Goal: Find specific page/section: Find specific page/section

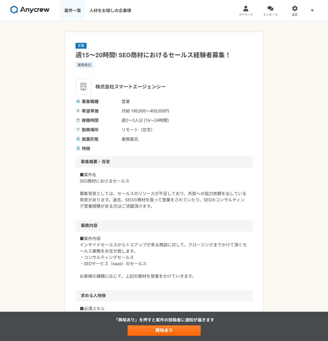
click at [68, 11] on link "案件一覧" at bounding box center [72, 10] width 25 height 21
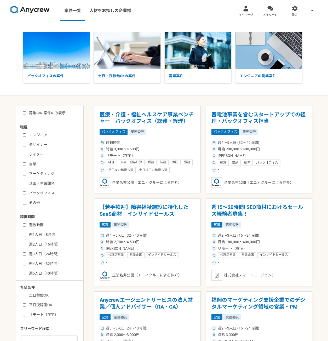
click at [45, 175] on label "マーケティング" at bounding box center [53, 173] width 60 height 5
click at [26, 175] on input "マーケティング" at bounding box center [24, 173] width 3 height 3
checkbox input "true"
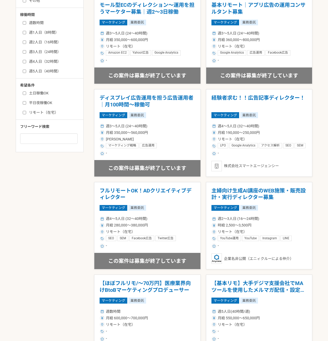
scroll to position [209, 0]
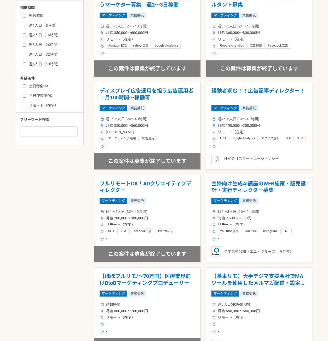
click at [37, 105] on label "リモート（在宅）" at bounding box center [53, 105] width 60 height 5
click at [26, 105] on input "リモート（在宅）" at bounding box center [24, 105] width 3 height 3
checkbox input "true"
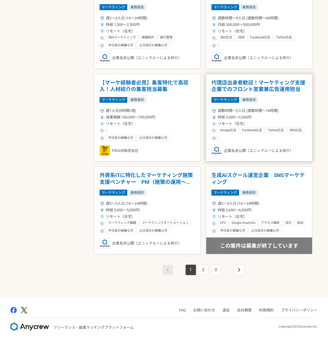
scroll to position [775, 0]
